Goal: Task Accomplishment & Management: Manage account settings

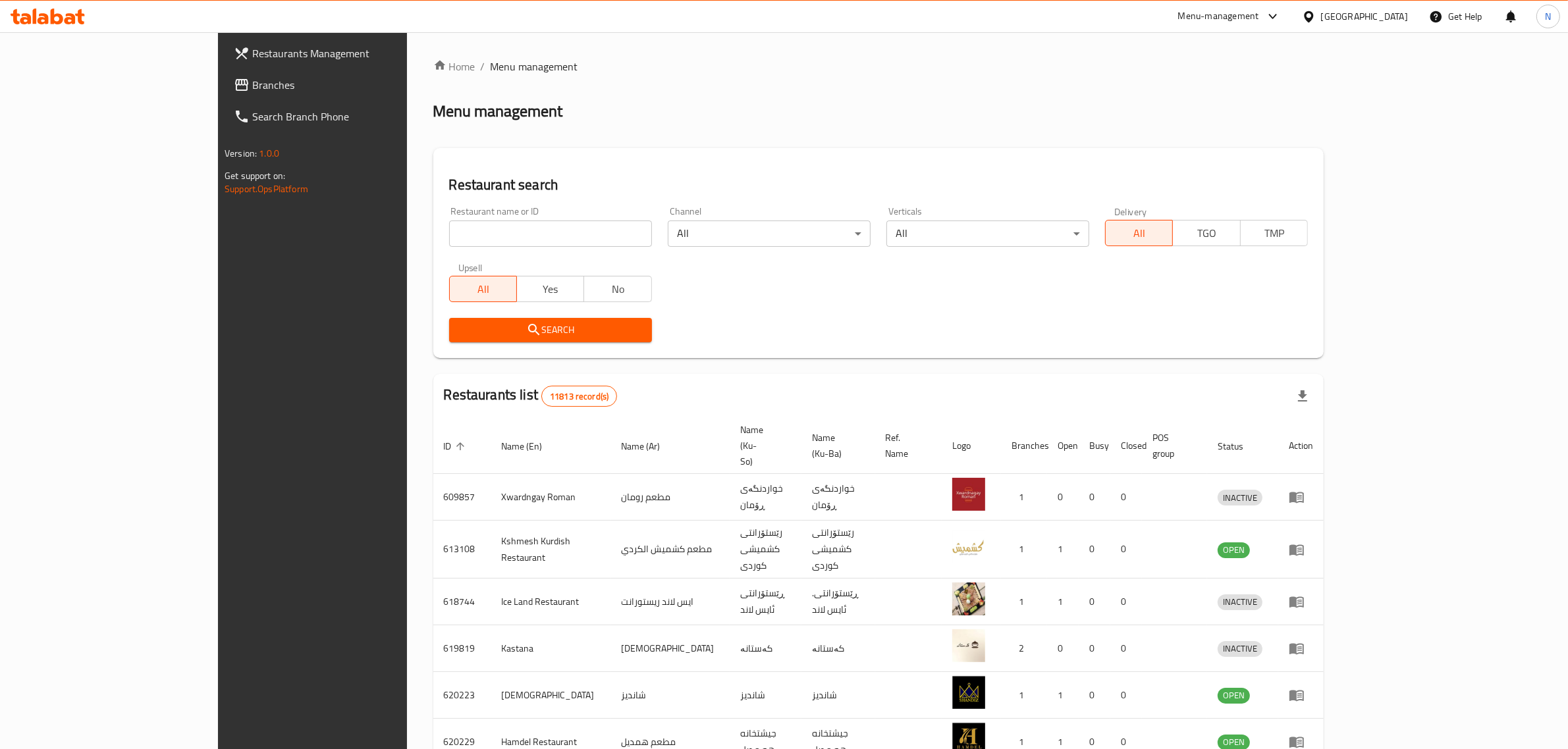
click at [449, 228] on input "search" at bounding box center [550, 233] width 203 height 26
paste input "706416"
type input "706416"
click at [512, 330] on span "Search" at bounding box center [550, 330] width 182 height 16
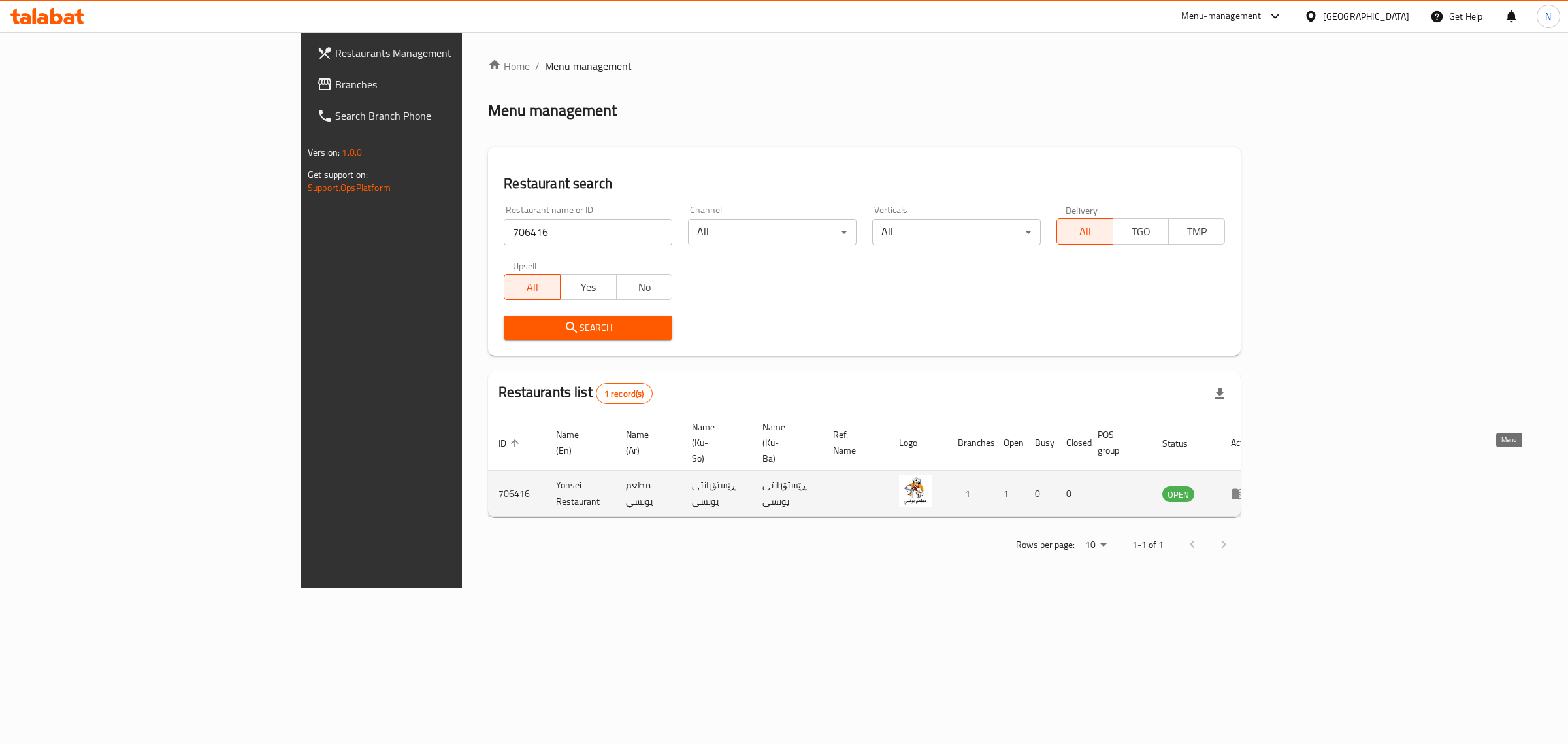
click at [1246, 489] on icon "enhanced table" at bounding box center [1239, 495] width 14 height 11
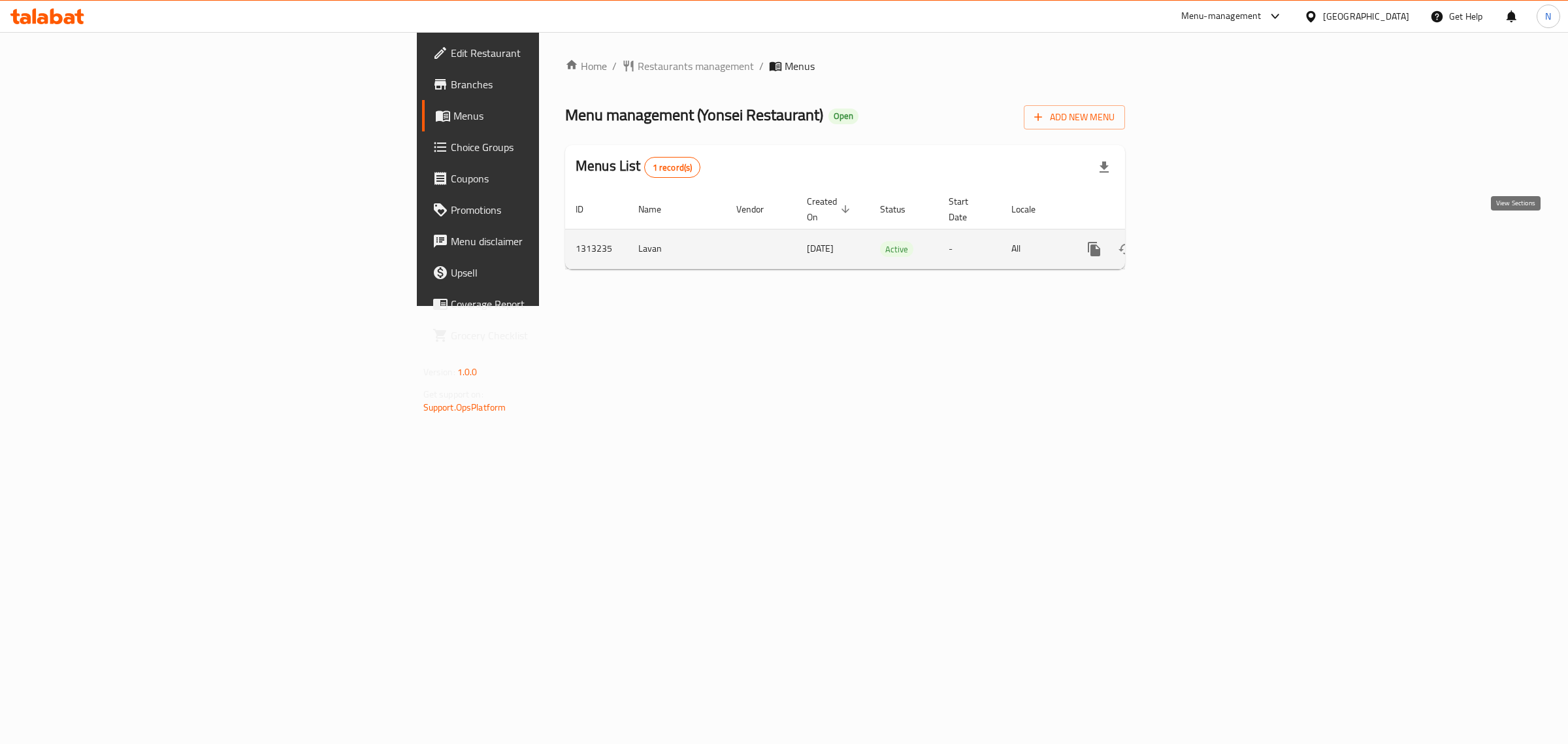
click at [1204, 233] on link "enhanced table" at bounding box center [1188, 249] width 31 height 31
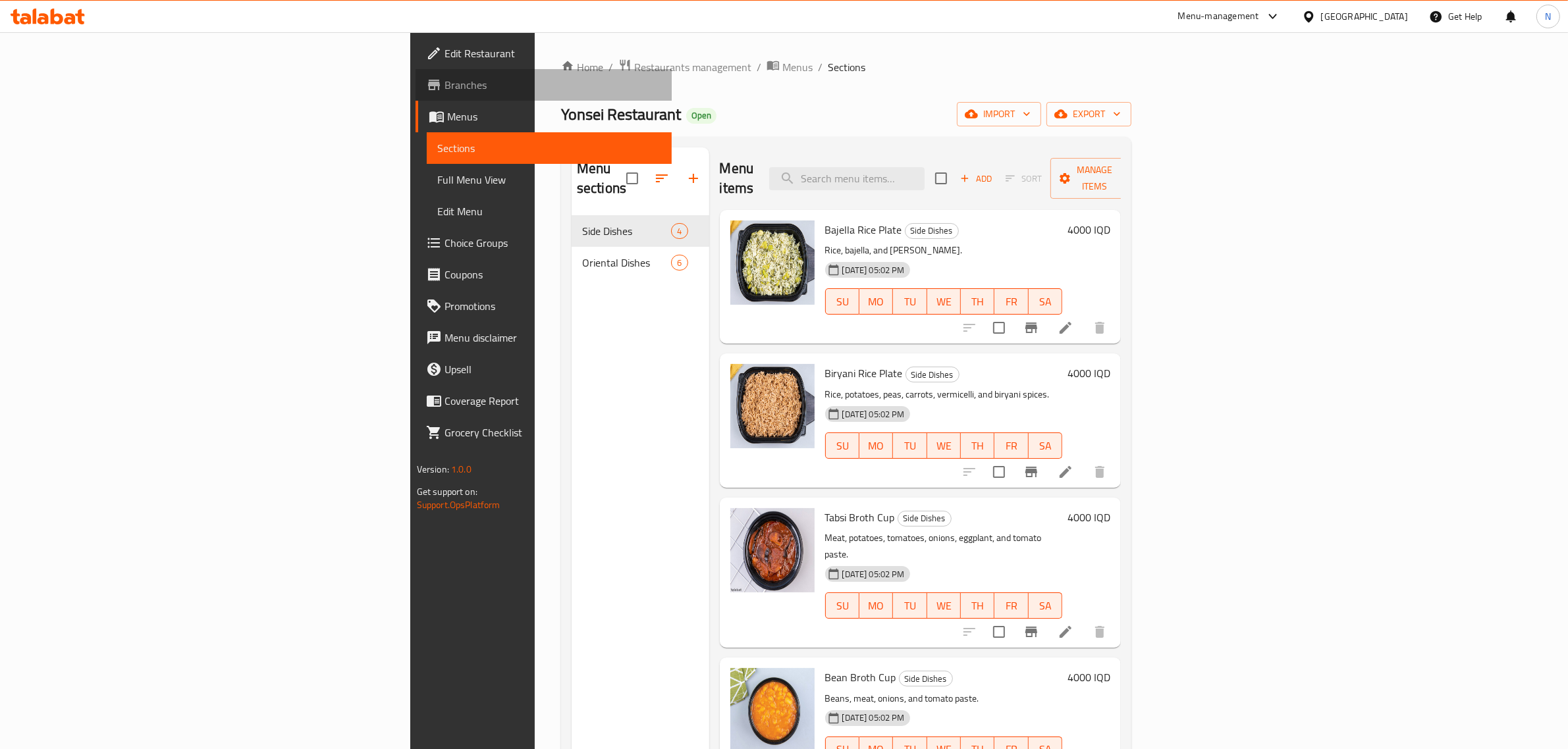
click at [445, 79] on span "Branches" at bounding box center [553, 85] width 217 height 16
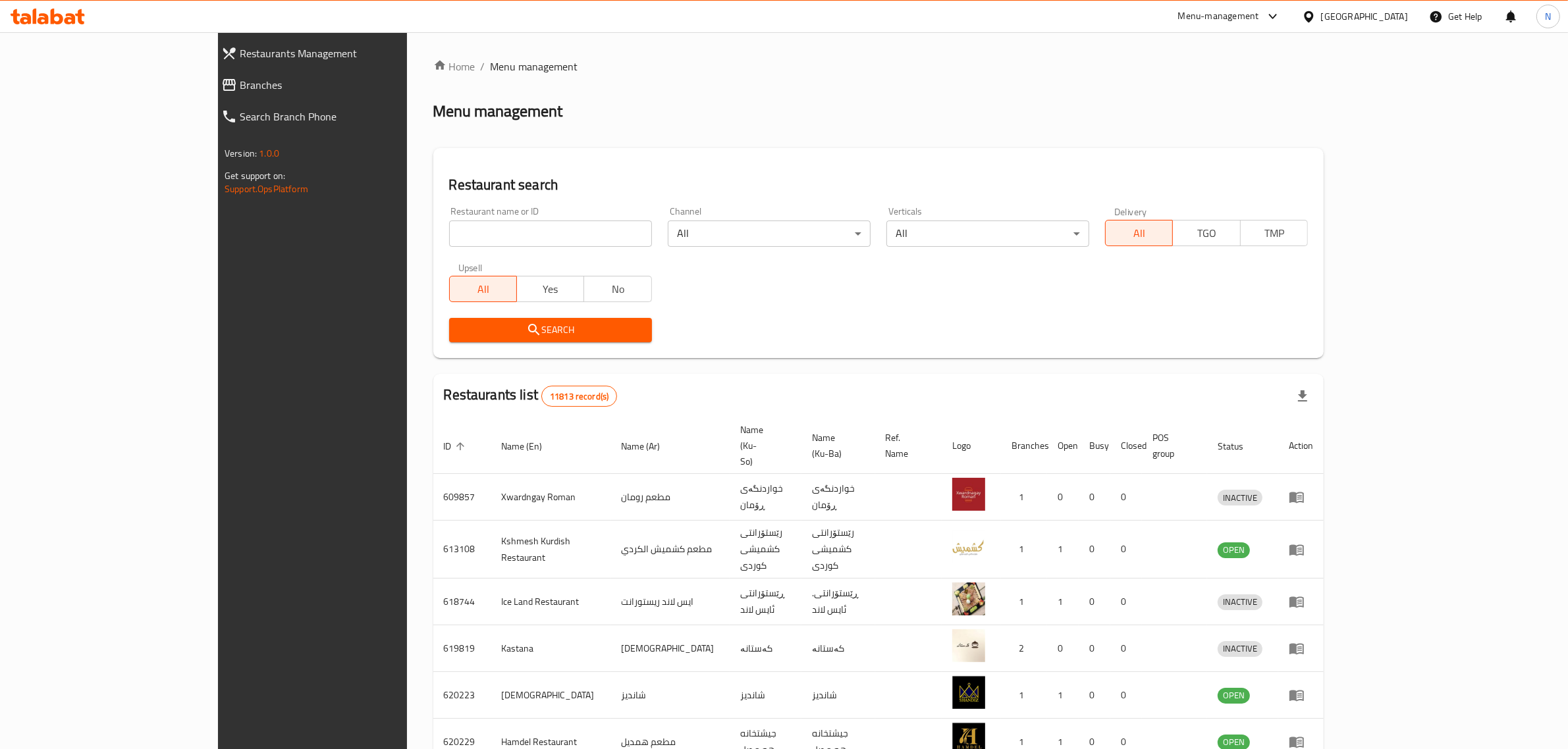
click at [515, 225] on input "search" at bounding box center [550, 233] width 203 height 26
paste input "707008"
type input "707008"
click at [560, 327] on span "Search" at bounding box center [550, 330] width 182 height 16
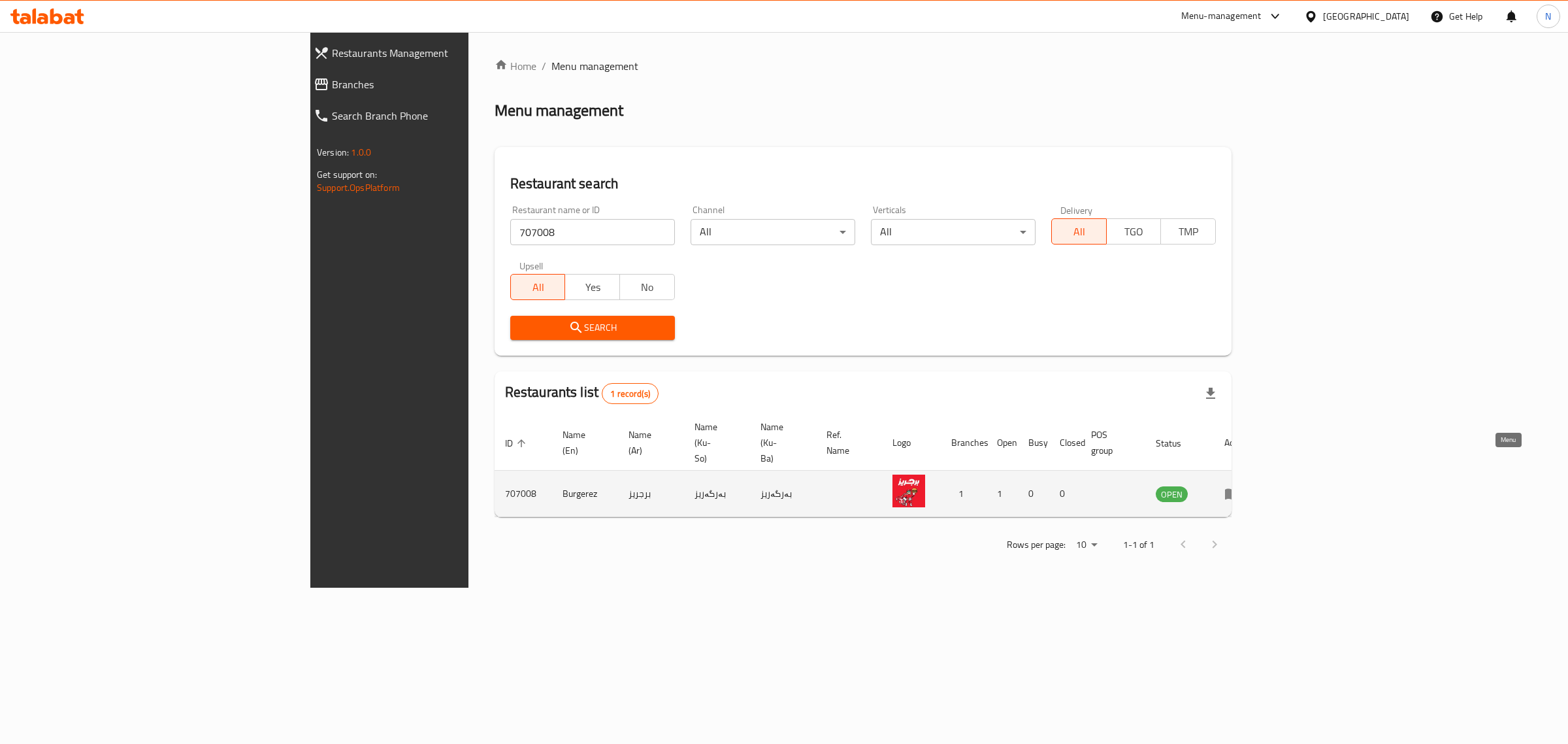
click at [1240, 485] on icon "enhanced table" at bounding box center [1232, 493] width 16 height 16
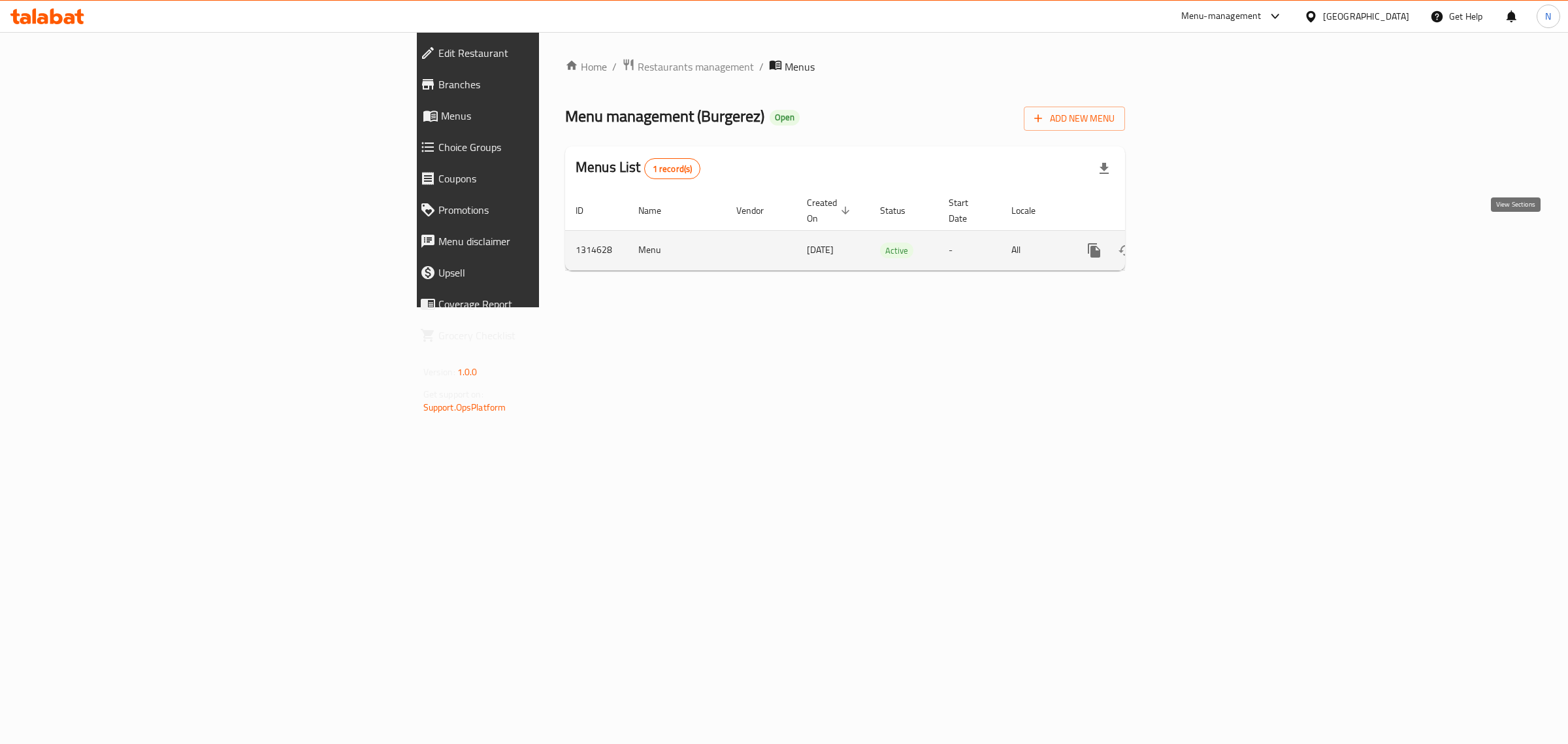
click at [1196, 244] on icon "enhanced table" at bounding box center [1188, 250] width 16 height 16
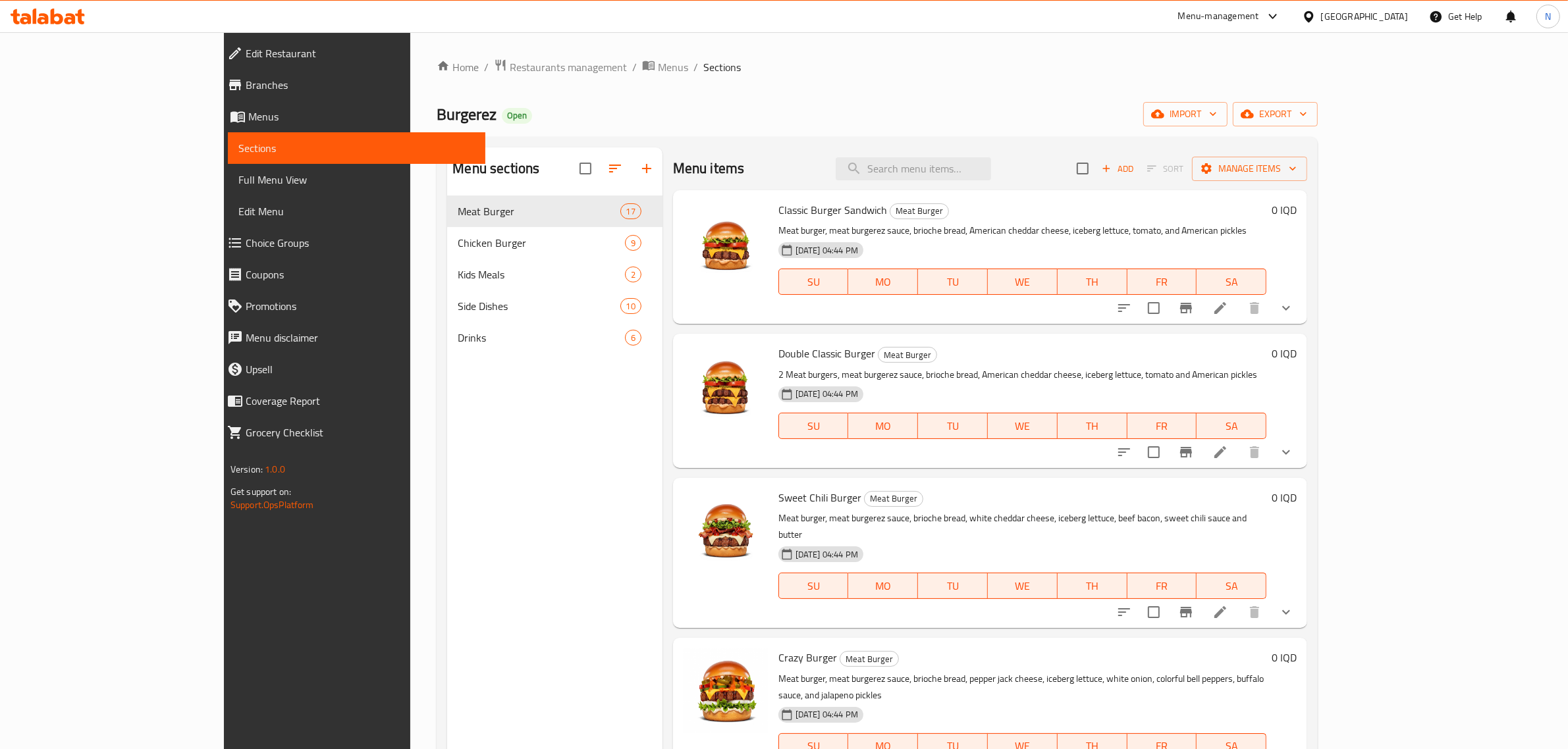
click at [246, 89] on span "Branches" at bounding box center [360, 85] width 230 height 16
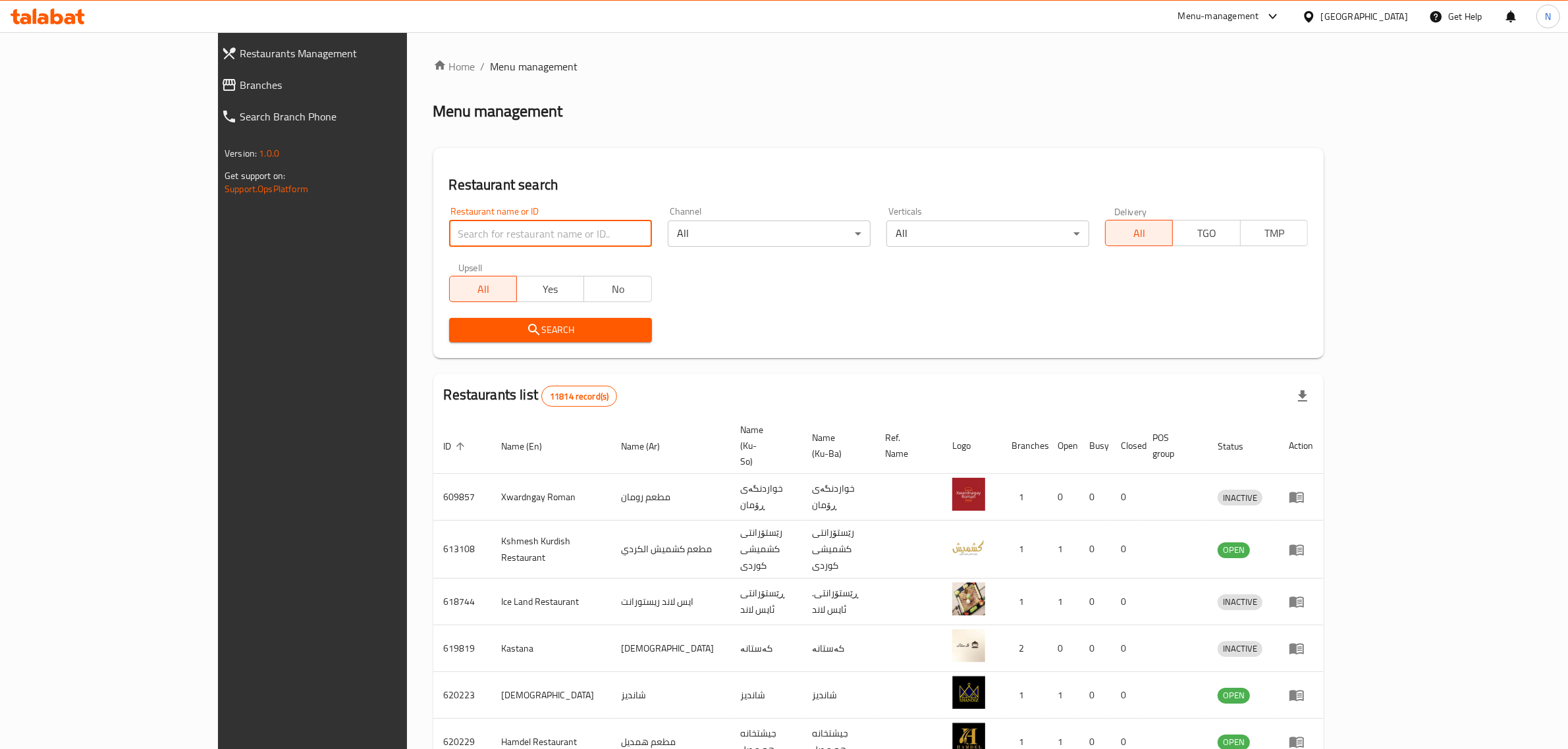
drag, startPoint x: 0, startPoint y: 0, endPoint x: 413, endPoint y: 240, distance: 477.7
click at [449, 240] on input "search" at bounding box center [550, 233] width 203 height 26
paste input "703474"
type input "703474"
click at [461, 324] on span "Search" at bounding box center [550, 330] width 182 height 16
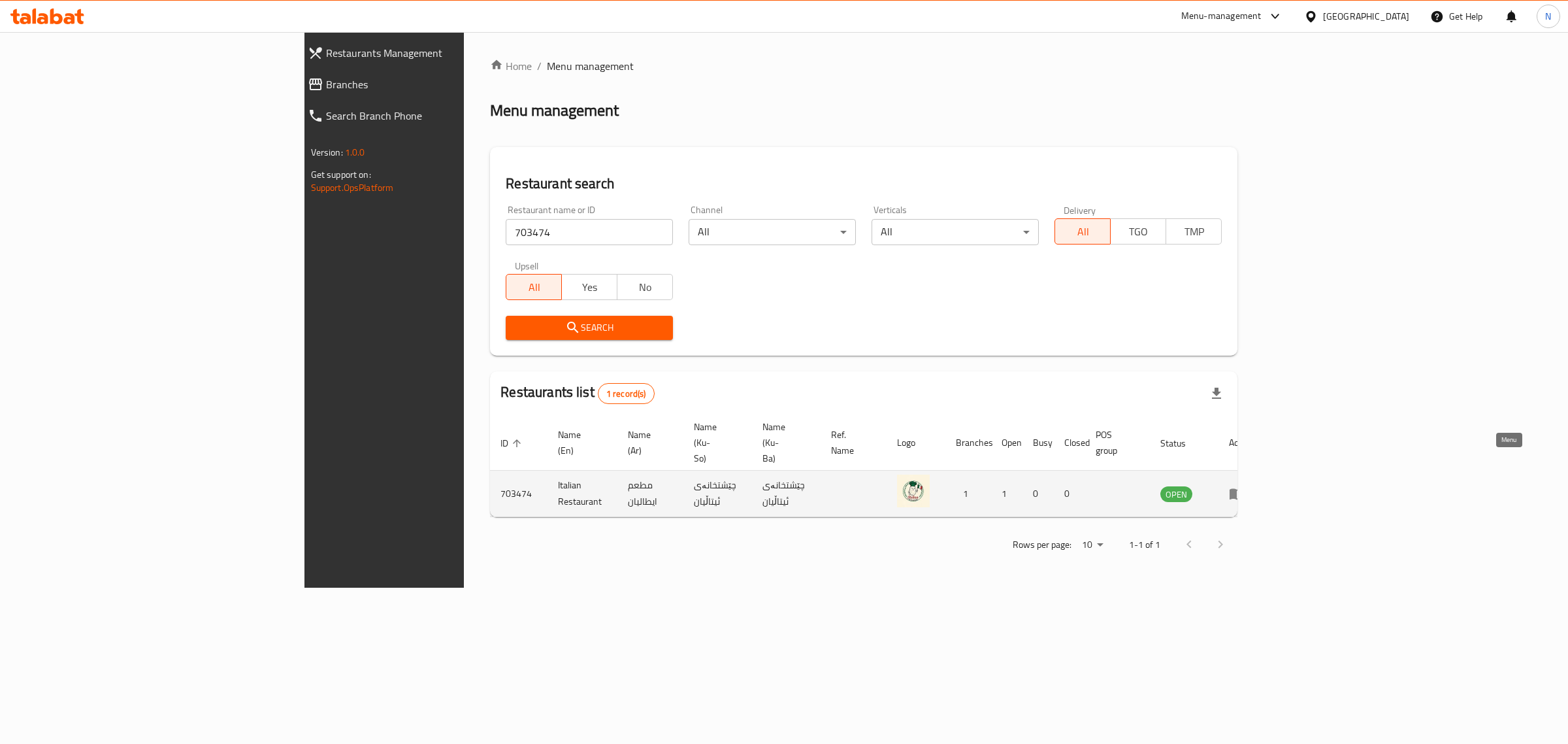
click at [1244, 485] on icon "enhanced table" at bounding box center [1237, 493] width 16 height 16
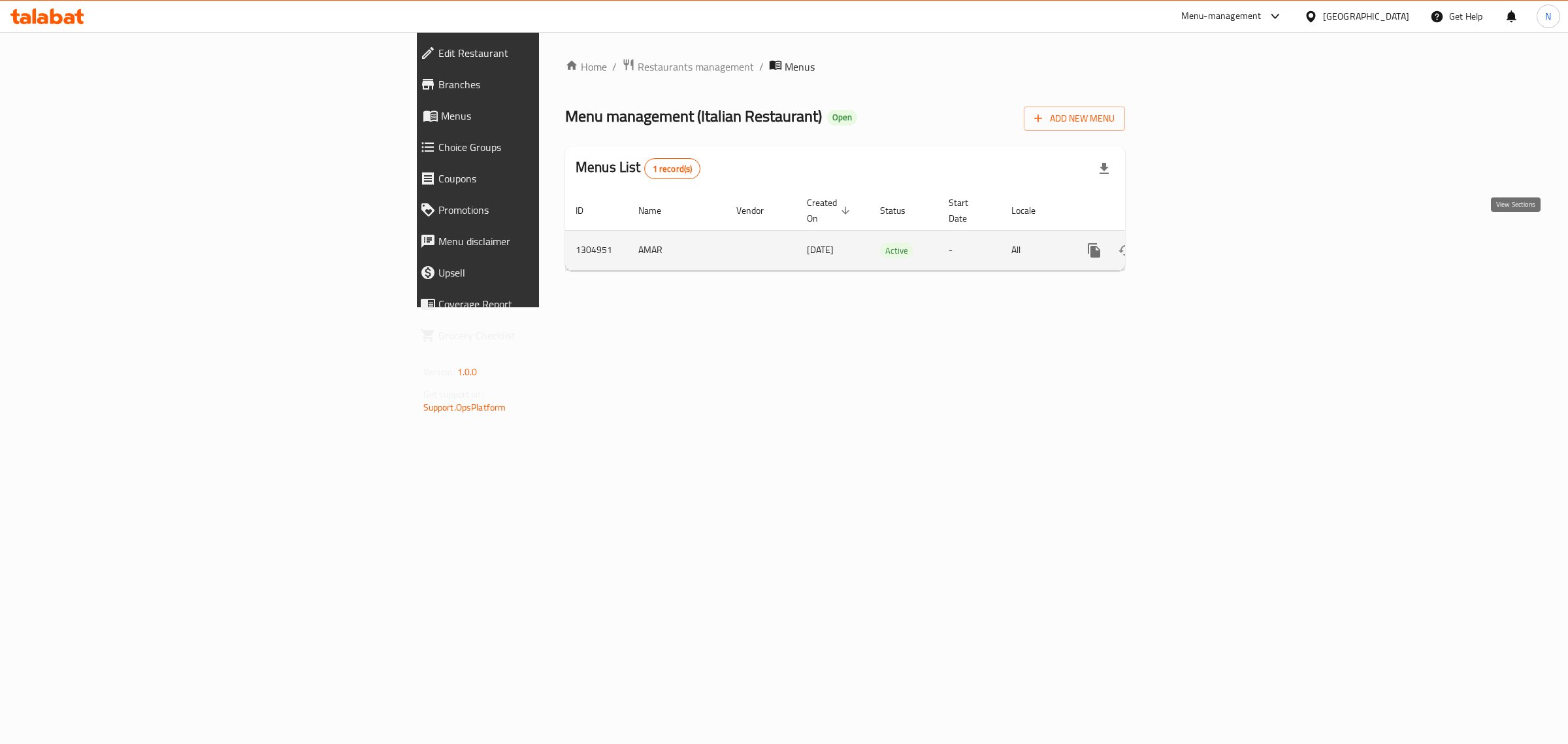
click at [1196, 242] on icon "enhanced table" at bounding box center [1188, 250] width 16 height 16
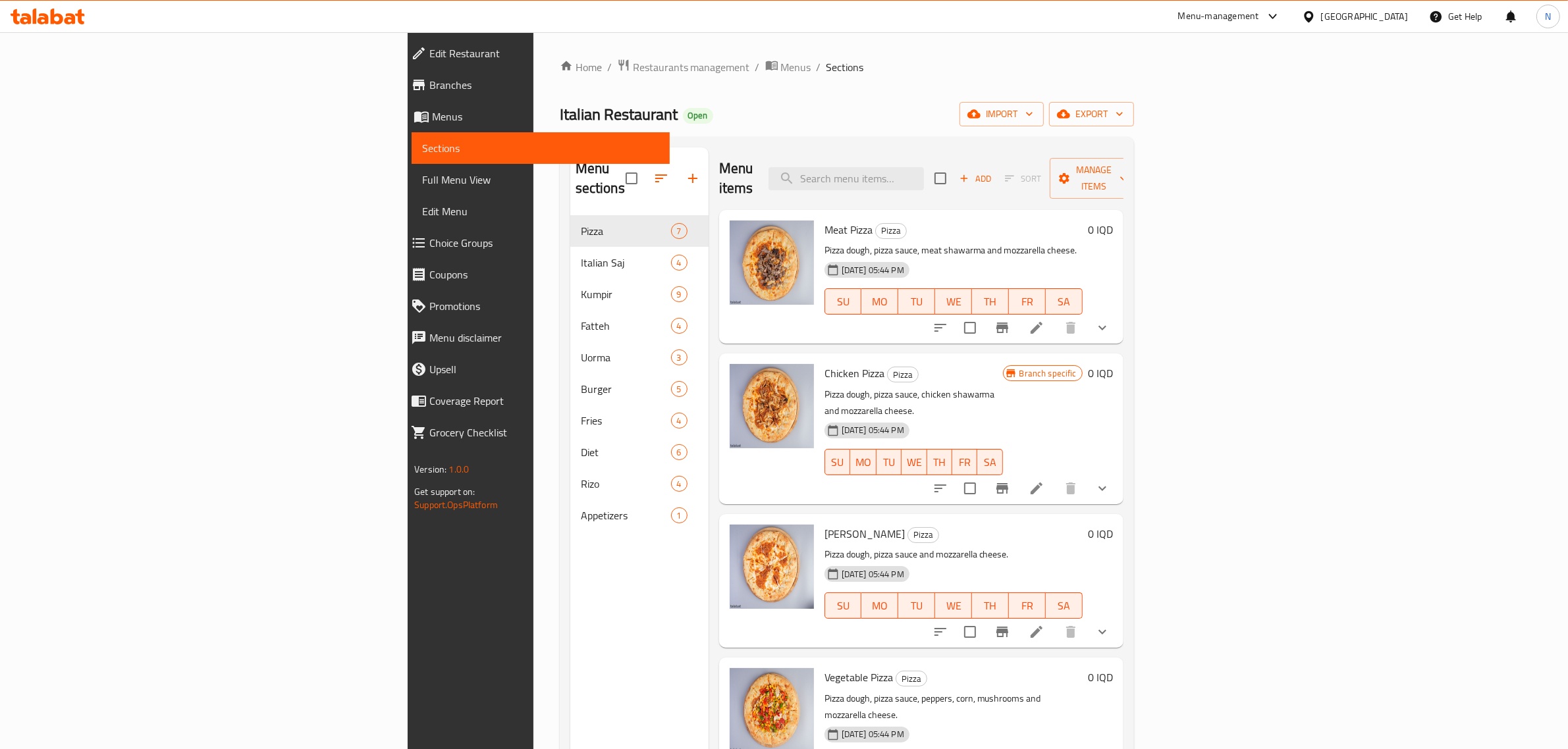
click at [429, 88] on span "Branches" at bounding box center [544, 85] width 230 height 16
